Goal: Task Accomplishment & Management: Manage account settings

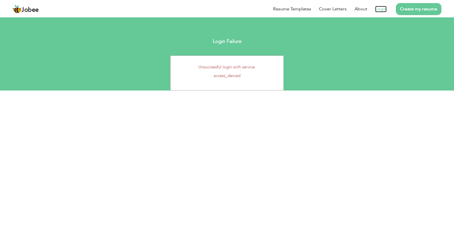
click at [380, 10] on link "Login" at bounding box center [380, 9] width 11 height 6
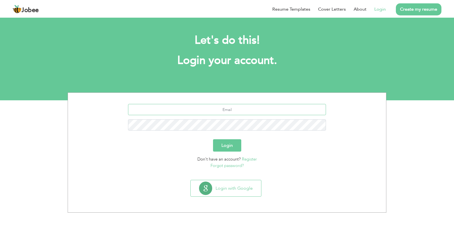
click at [235, 109] on input "text" at bounding box center [227, 109] width 198 height 11
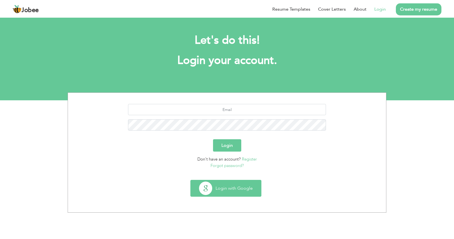
click at [232, 184] on button "Login with Google" at bounding box center [226, 188] width 71 height 16
